Goal: Task Accomplishment & Management: Manage account settings

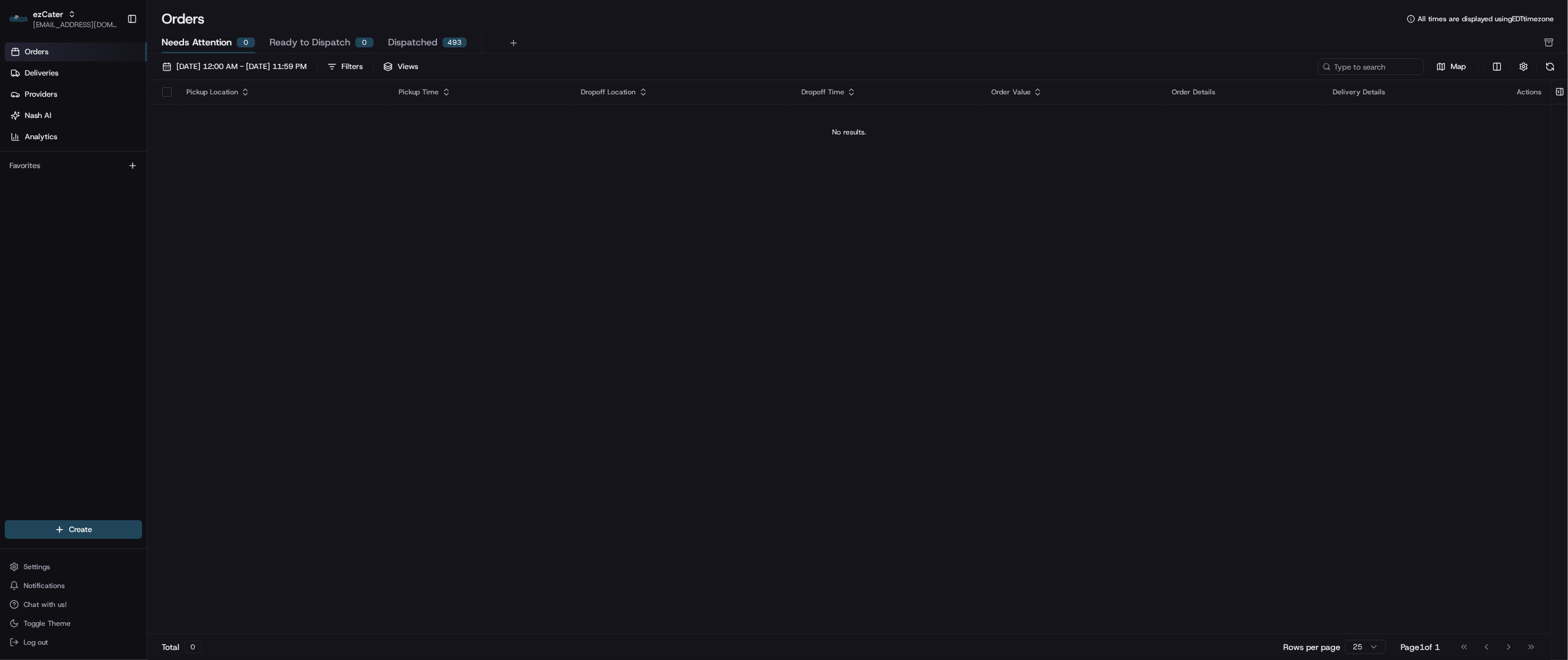
click at [301, 43] on span "Ready to Dispatch" at bounding box center [310, 42] width 81 height 14
click at [213, 43] on span "Needs Attention" at bounding box center [197, 42] width 70 height 14
click at [271, 67] on span "[DATE] 12:00 AM - [DATE] 11:59 PM" at bounding box center [242, 67] width 130 height 10
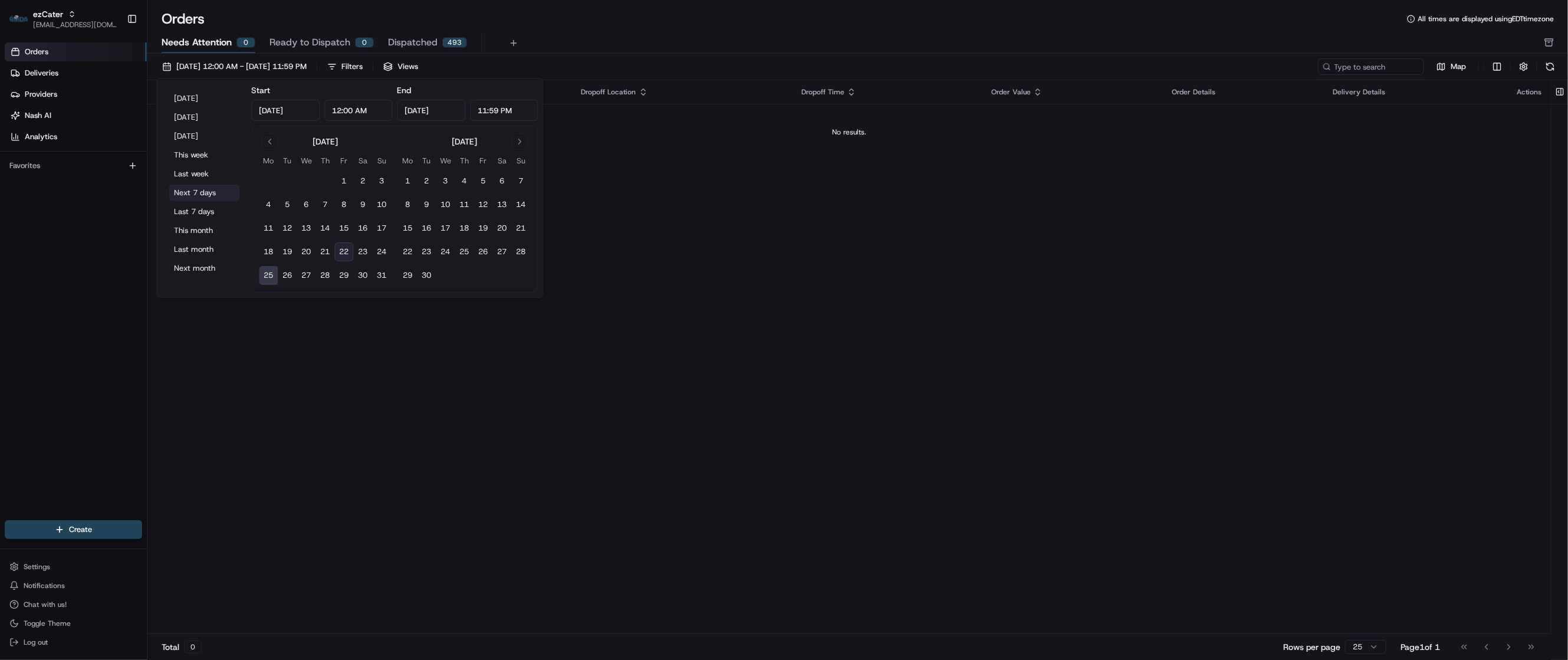
click at [202, 192] on button "Next 7 days" at bounding box center [204, 193] width 71 height 16
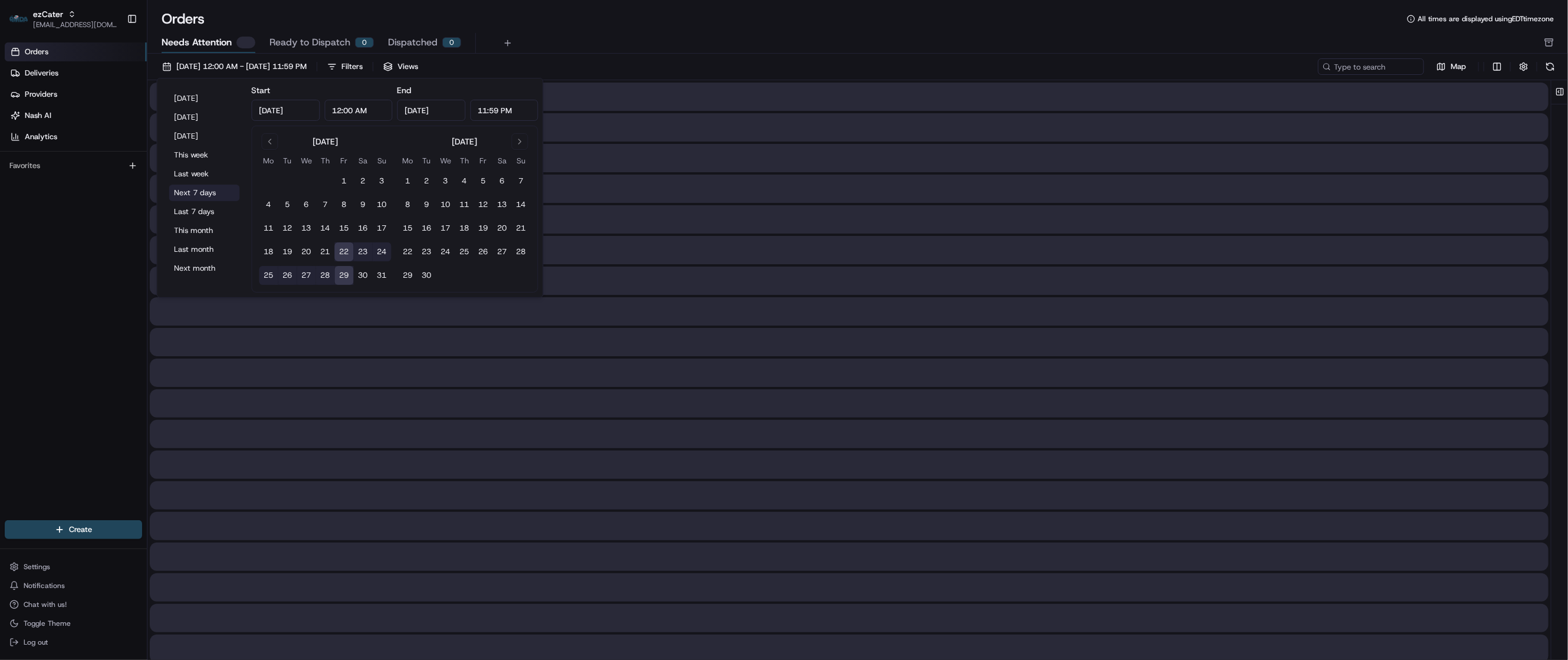
type input "[DATE]"
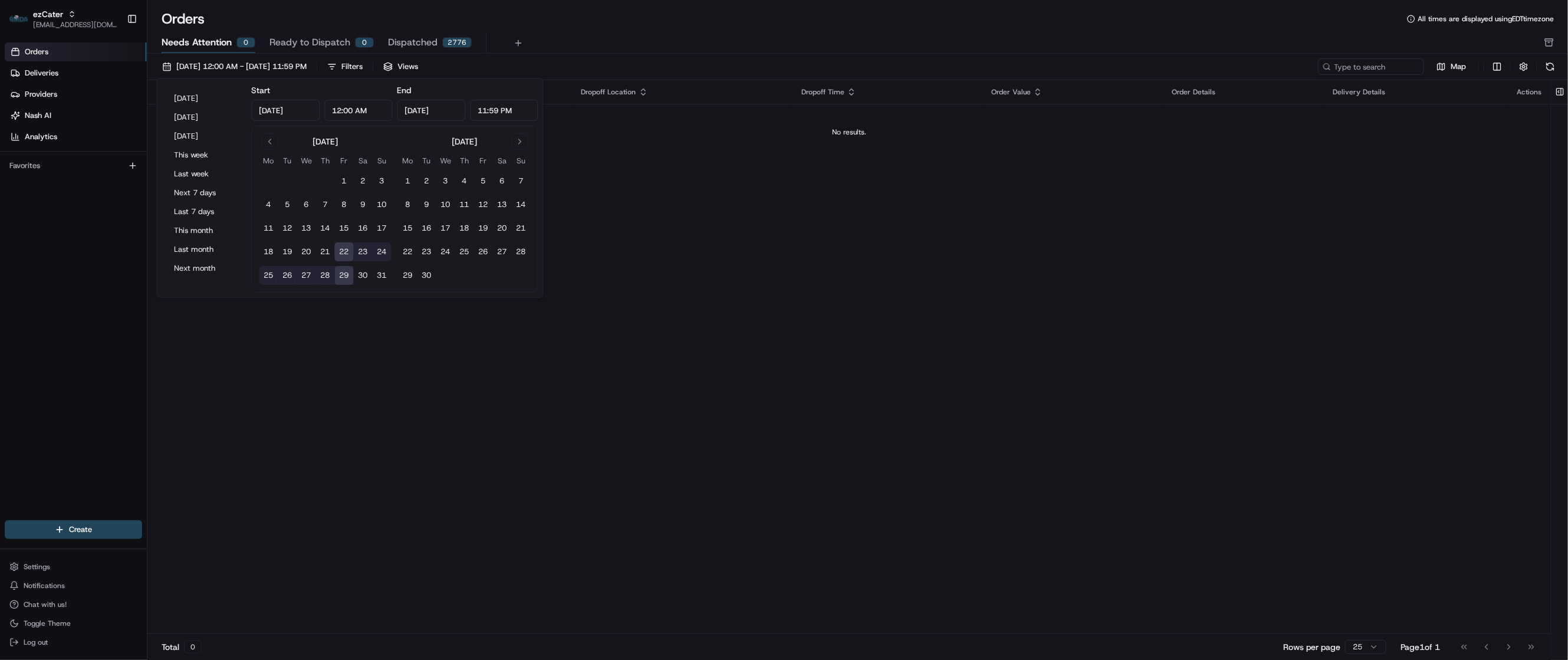
click at [881, 242] on div "Pickup Location Pickup Time Dropoff Location Dropoff Time Order Value Order Det…" at bounding box center [849, 357] width 1403 height 554
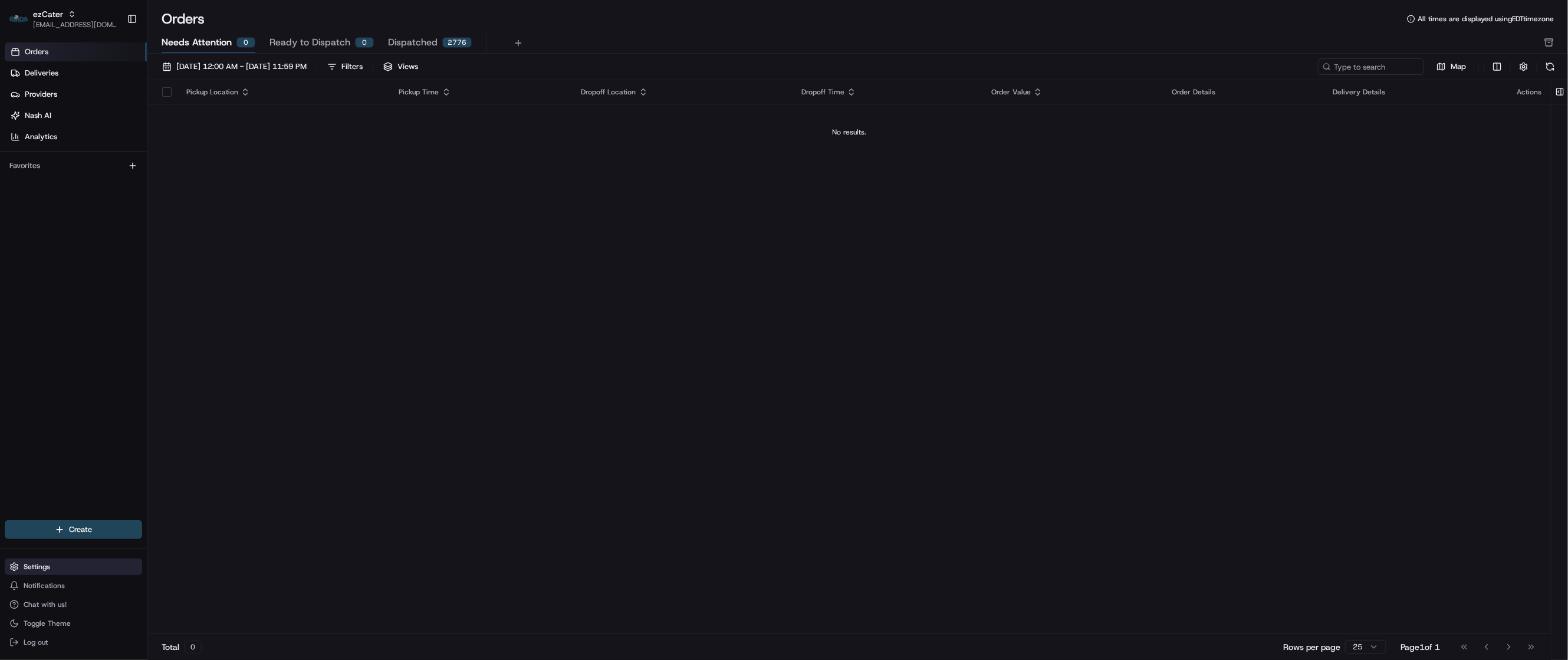
drag, startPoint x: 858, startPoint y: 623, endPoint x: 39, endPoint y: 571, distance: 820.6
click at [858, 623] on div "Pickup Location Pickup Time Dropoff Location Dropoff Time Order Value Order Det…" at bounding box center [849, 357] width 1403 height 554
click at [43, 639] on span "Log out" at bounding box center [36, 642] width 24 height 10
